Goal: Task Accomplishment & Management: Manage account settings

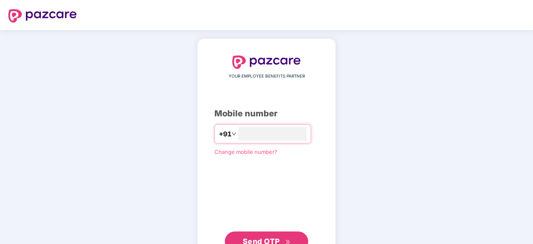
type input "**********"
click at [269, 237] on span "Send OTP" at bounding box center [261, 240] width 37 height 9
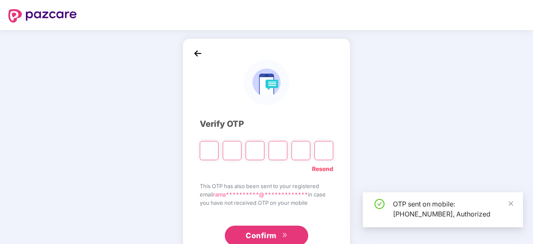
click at [210, 151] on input "Please enter verification code. Digit 1" at bounding box center [209, 150] width 19 height 19
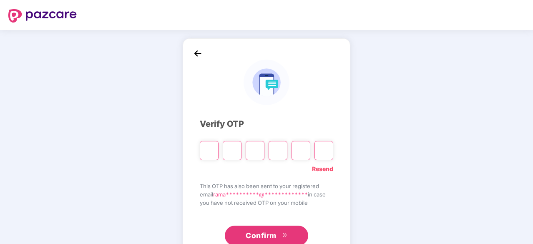
type input "*"
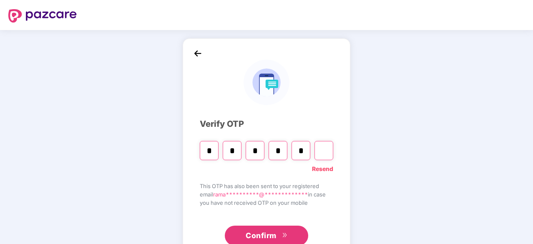
type input "*"
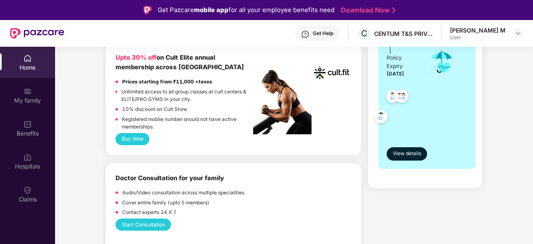
scroll to position [334, 0]
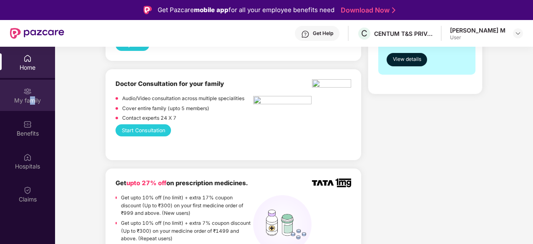
click at [32, 103] on div "My family" at bounding box center [27, 100] width 55 height 8
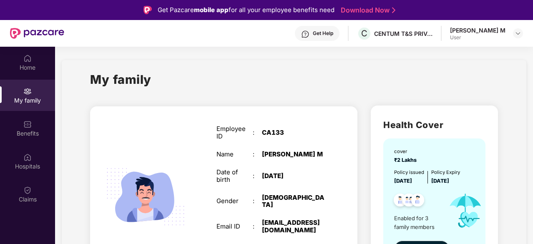
click at [481, 33] on div "[PERSON_NAME] M" at bounding box center [477, 30] width 55 height 8
click at [515, 32] on img at bounding box center [518, 33] width 7 height 7
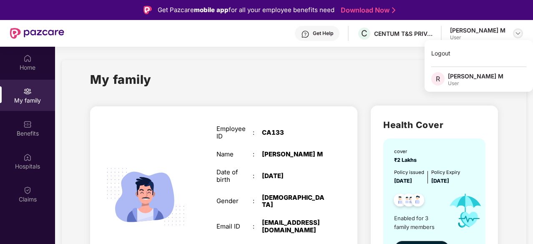
click at [515, 32] on img at bounding box center [518, 33] width 7 height 7
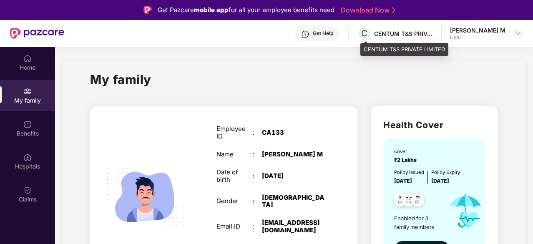
click at [397, 37] on div "CENTUM T&S PRIVATE LIMITED" at bounding box center [403, 34] width 58 height 8
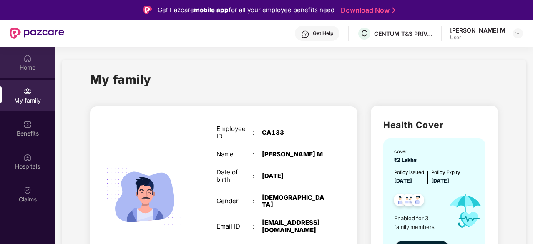
click at [35, 70] on div "Home" at bounding box center [27, 67] width 55 height 8
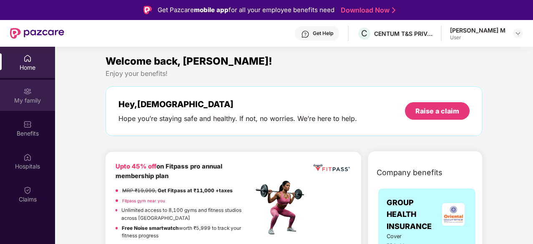
click at [32, 103] on div "My family" at bounding box center [27, 100] width 55 height 8
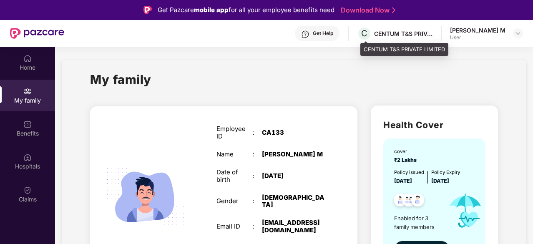
click at [408, 32] on div "CENTUM T&S PRIVATE LIMITED" at bounding box center [403, 34] width 58 height 8
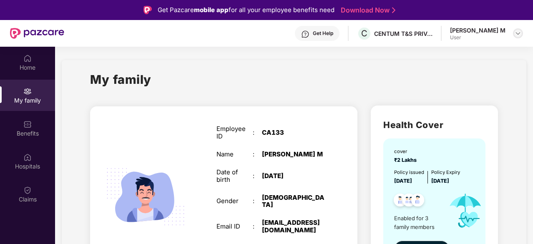
click at [514, 34] on div at bounding box center [518, 33] width 10 height 10
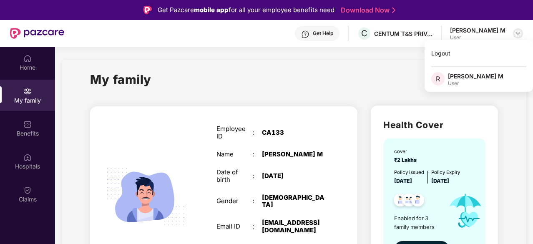
click at [514, 34] on div at bounding box center [518, 33] width 10 height 10
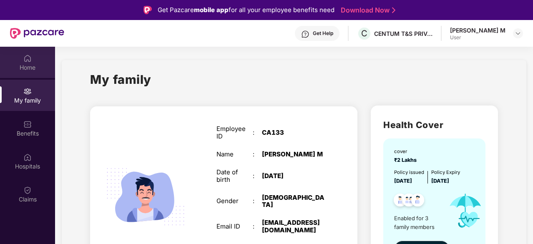
click at [40, 58] on div "Home" at bounding box center [27, 62] width 55 height 31
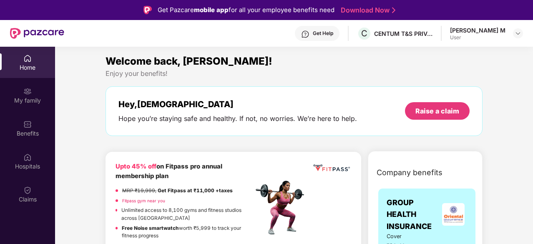
click at [23, 49] on div "Home" at bounding box center [27, 62] width 55 height 31
click at [33, 23] on div at bounding box center [37, 33] width 54 height 27
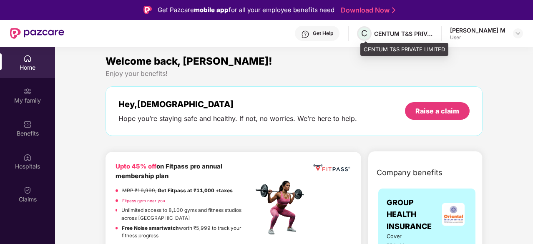
click at [366, 33] on span "C" at bounding box center [364, 33] width 6 height 10
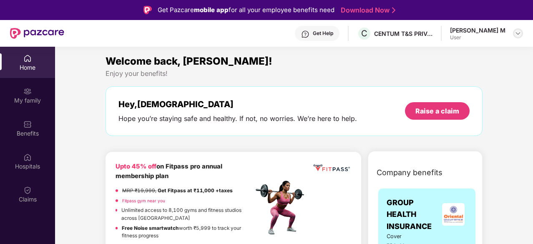
click at [518, 33] on img at bounding box center [518, 33] width 7 height 7
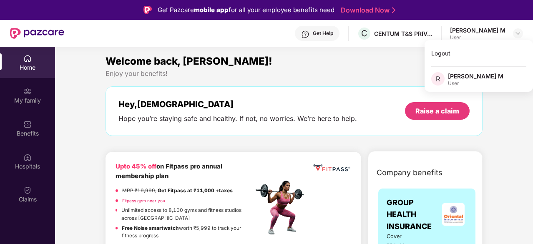
click at [472, 75] on div "[PERSON_NAME] M" at bounding box center [475, 76] width 55 height 8
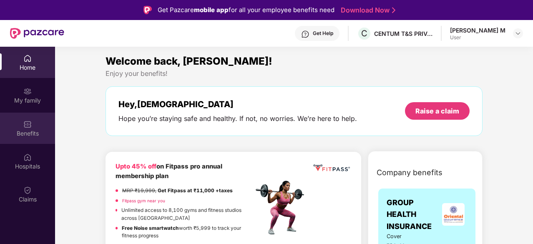
click at [18, 127] on div "Benefits" at bounding box center [27, 128] width 55 height 31
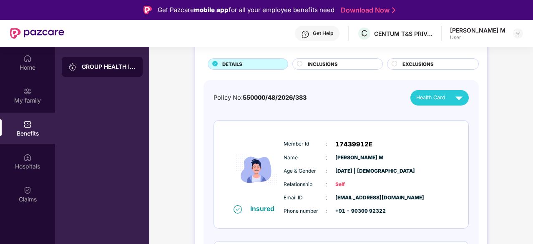
scroll to position [42, 0]
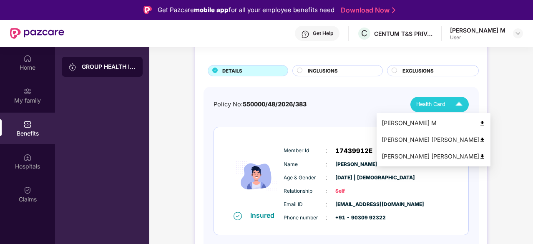
click at [409, 156] on div "[PERSON_NAME] [PERSON_NAME]" at bounding box center [433, 156] width 104 height 9
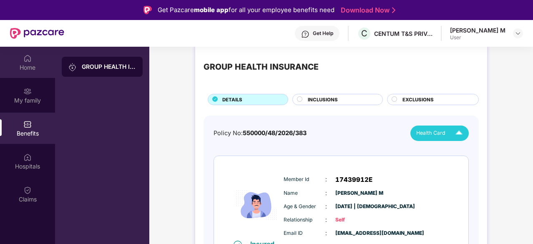
scroll to position [0, 0]
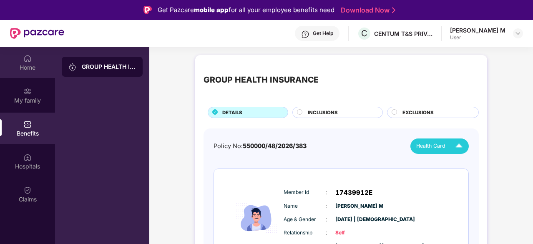
click at [31, 61] on img at bounding box center [27, 58] width 8 height 8
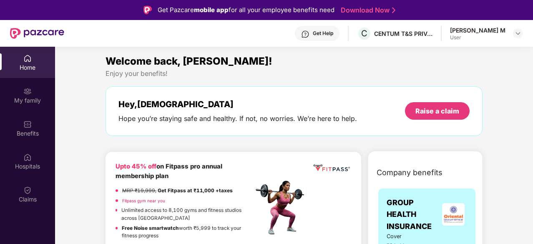
click at [489, 29] on div "[PERSON_NAME] M" at bounding box center [477, 30] width 55 height 8
click at [516, 31] on img at bounding box center [518, 33] width 7 height 7
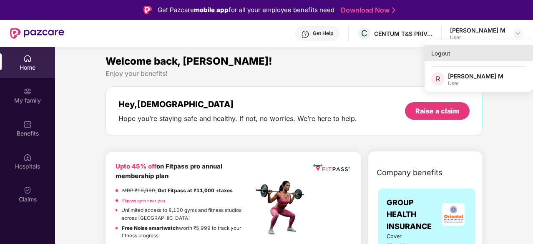
click at [466, 55] on div "Logout" at bounding box center [478, 53] width 108 height 16
